Goal: Task Accomplishment & Management: Manage account settings

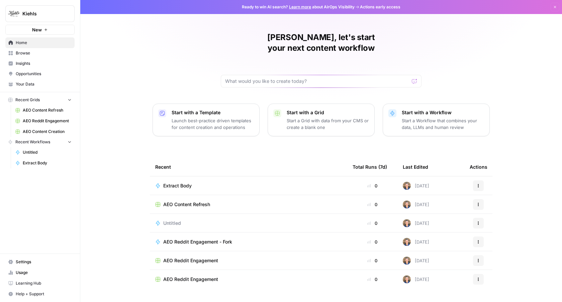
click at [63, 13] on span "Kiehls" at bounding box center [42, 13] width 40 height 7
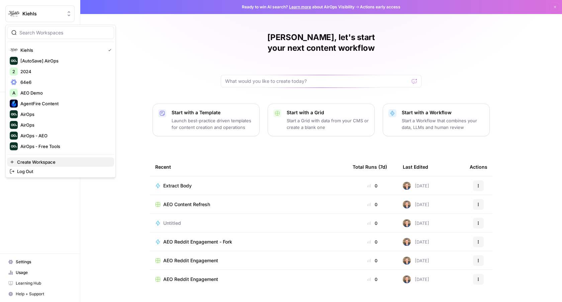
click at [22, 161] on span "Create Workspace" at bounding box center [63, 162] width 92 height 7
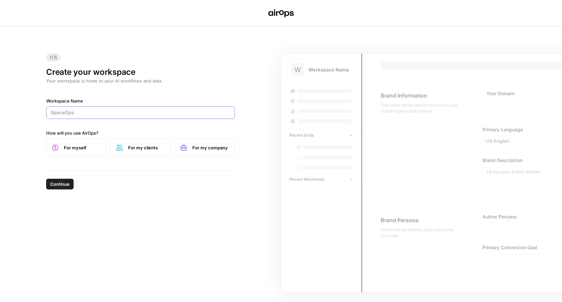
click at [88, 112] on input "Workspace Name" at bounding box center [141, 112] width 180 height 7
type input "Nike"
click at [59, 189] on button "Continue" at bounding box center [59, 184] width 27 height 11
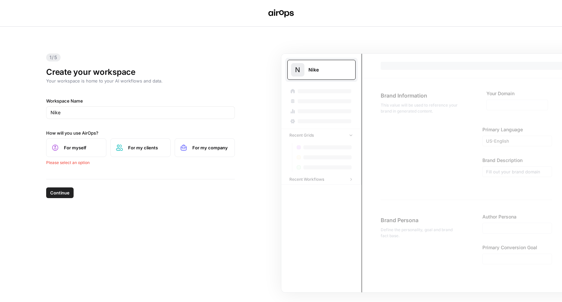
click at [213, 142] on label "For my company" at bounding box center [205, 147] width 60 height 19
click at [61, 188] on button "Continue" at bounding box center [59, 184] width 27 height 11
